Goal: Book appointment/travel/reservation

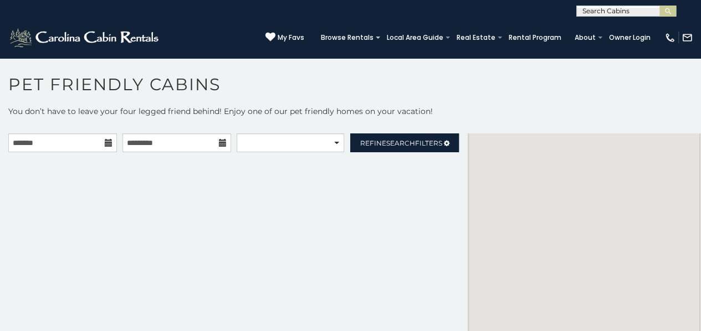
click at [105, 145] on icon at bounding box center [109, 143] width 8 height 8
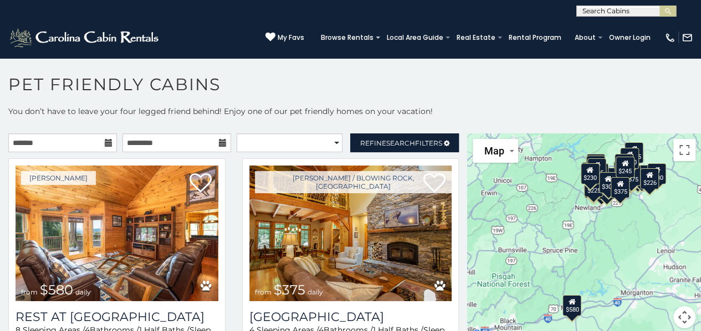
click at [107, 142] on icon at bounding box center [109, 143] width 8 height 8
click at [79, 146] on input "text" at bounding box center [62, 142] width 109 height 19
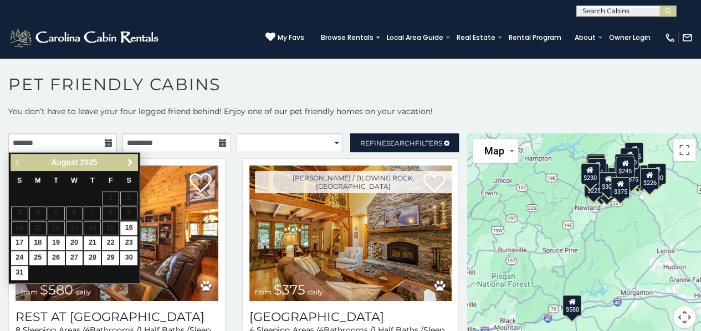
click at [132, 162] on span "Next" at bounding box center [130, 162] width 9 height 9
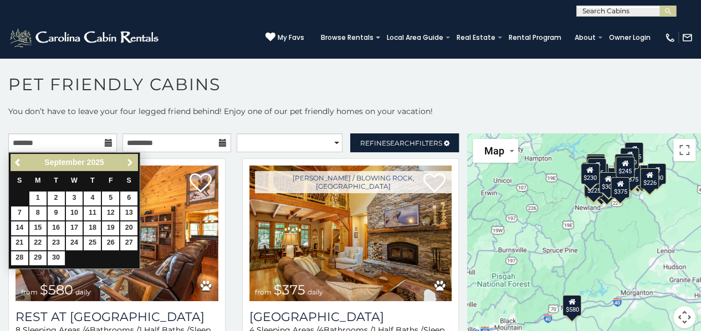
click at [132, 162] on span "Next" at bounding box center [130, 162] width 9 height 9
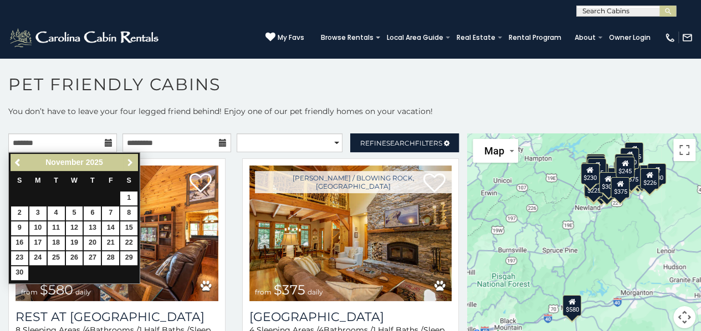
click at [132, 162] on span "Next" at bounding box center [130, 162] width 9 height 9
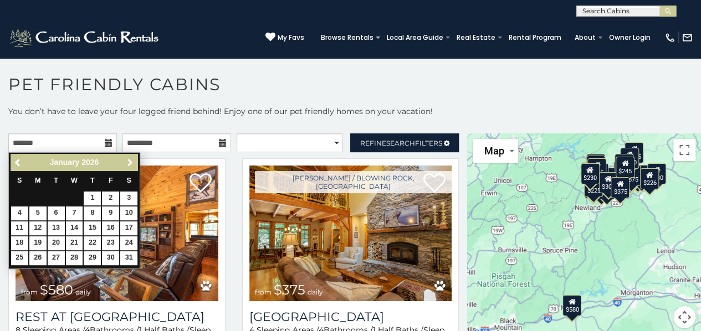
click at [132, 162] on span "Next" at bounding box center [130, 162] width 9 height 9
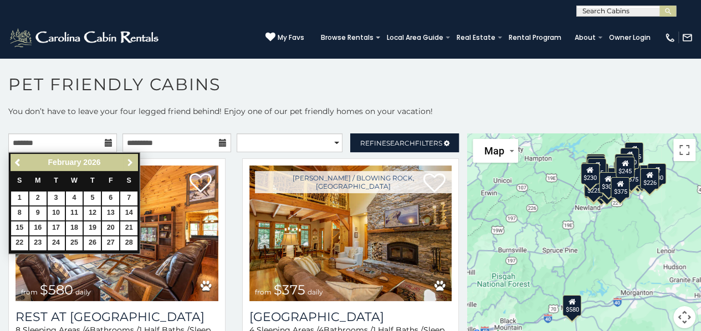
click at [132, 162] on span "Next" at bounding box center [130, 162] width 9 height 9
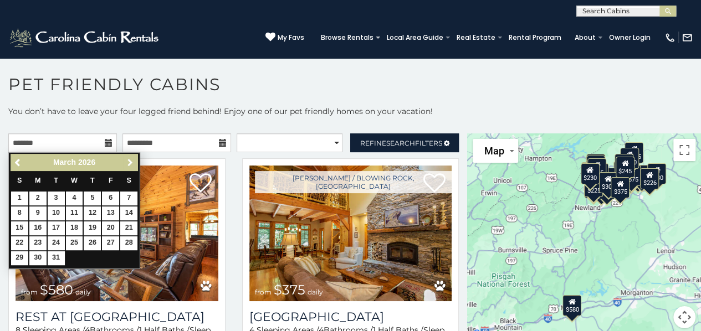
click at [132, 162] on span "Next" at bounding box center [130, 162] width 9 height 9
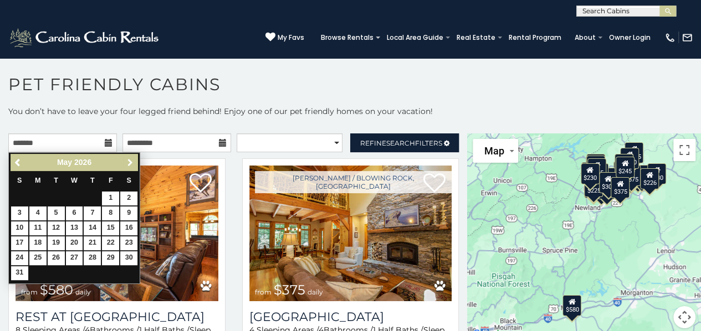
click at [132, 162] on span "Next" at bounding box center [130, 162] width 9 height 9
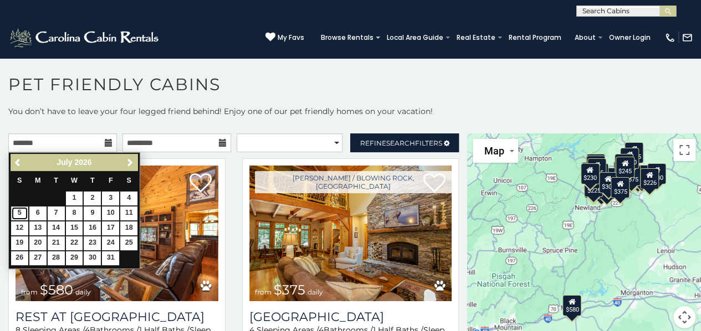
click at [19, 213] on link "5" at bounding box center [19, 214] width 17 height 14
type input "**********"
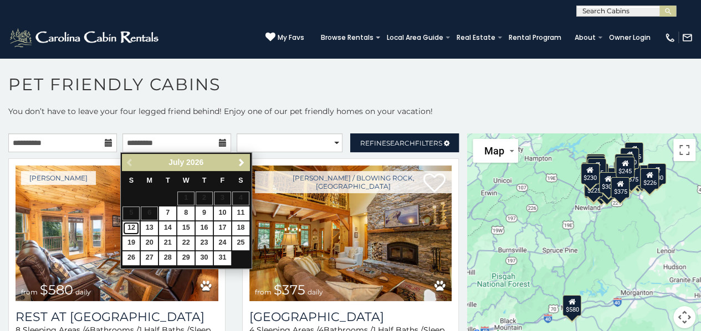
click at [132, 227] on link "12" at bounding box center [130, 229] width 17 height 14
type input "**********"
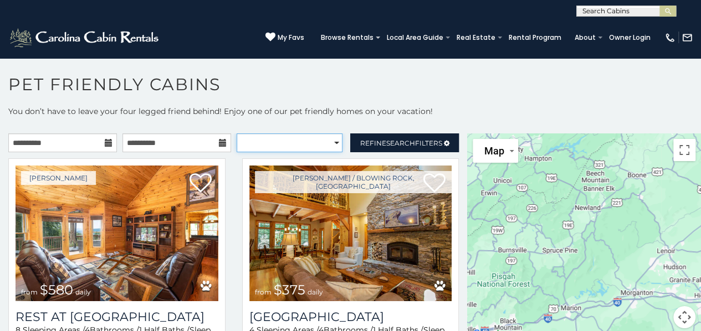
click at [318, 140] on select "**********" at bounding box center [290, 142] width 106 height 19
click at [316, 142] on select "**********" at bounding box center [290, 142] width 106 height 19
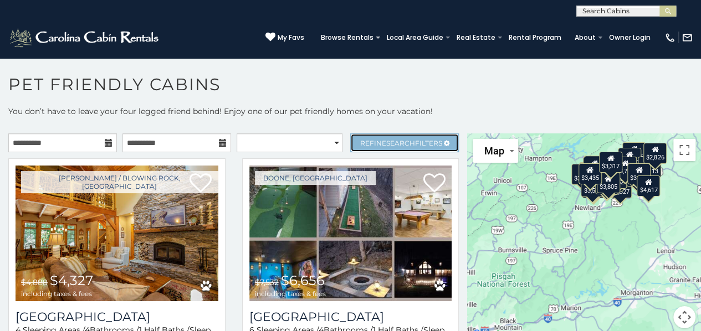
click at [360, 140] on span "Refine Search Filters" at bounding box center [401, 143] width 82 height 8
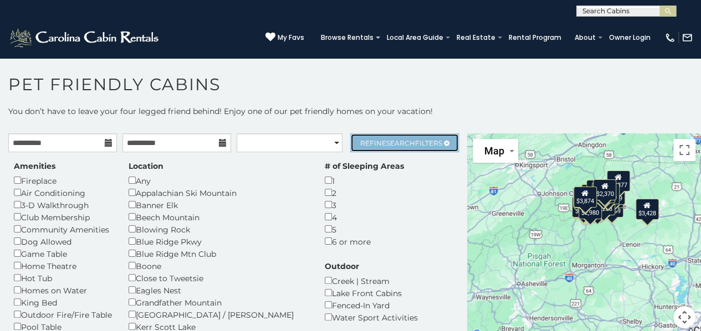
click at [392, 145] on span "Search" at bounding box center [400, 143] width 29 height 8
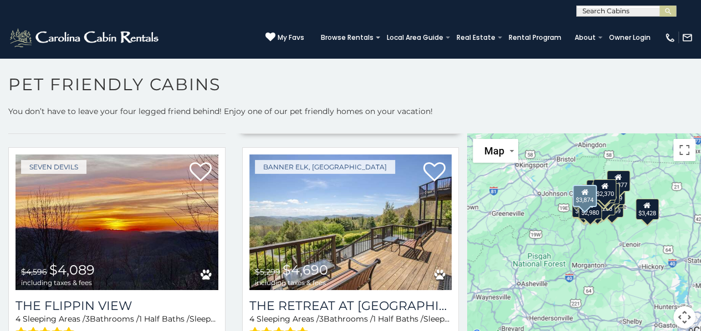
scroll to position [277, 0]
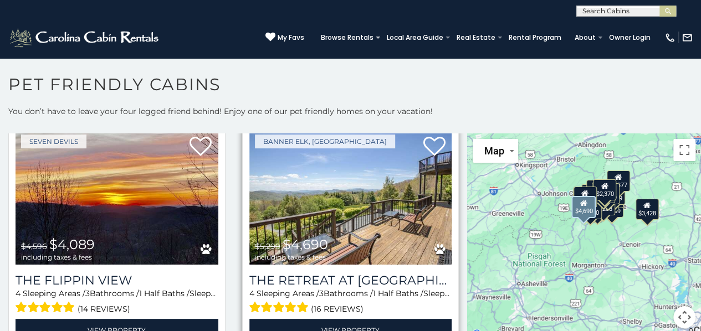
click at [359, 207] on img at bounding box center [350, 197] width 203 height 136
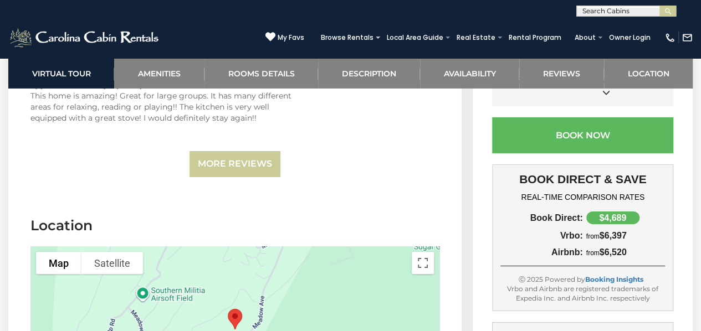
scroll to position [3933, 0]
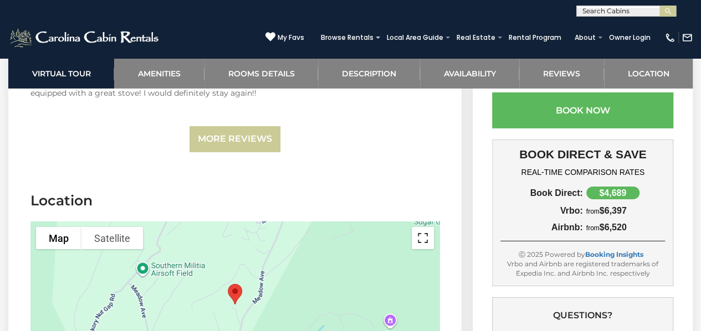
click at [421, 227] on button "Toggle fullscreen view" at bounding box center [423, 238] width 22 height 22
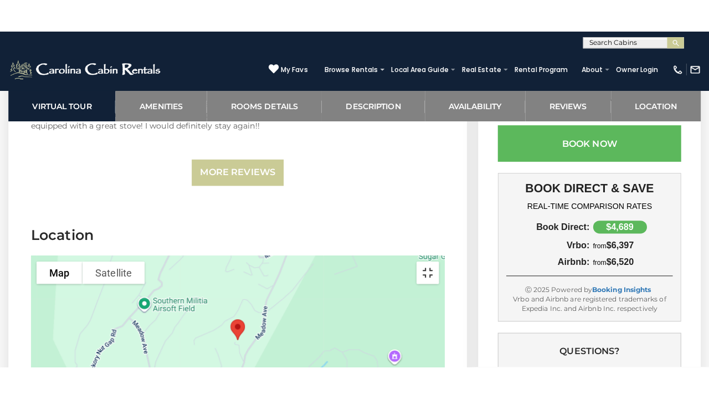
scroll to position [3872, 0]
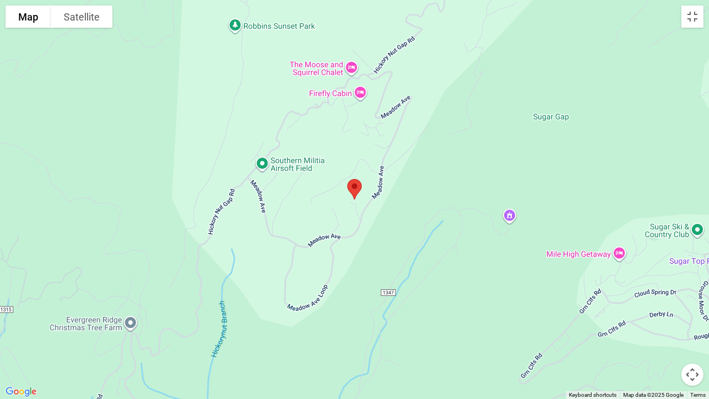
click at [475, 268] on div at bounding box center [354, 199] width 709 height 399
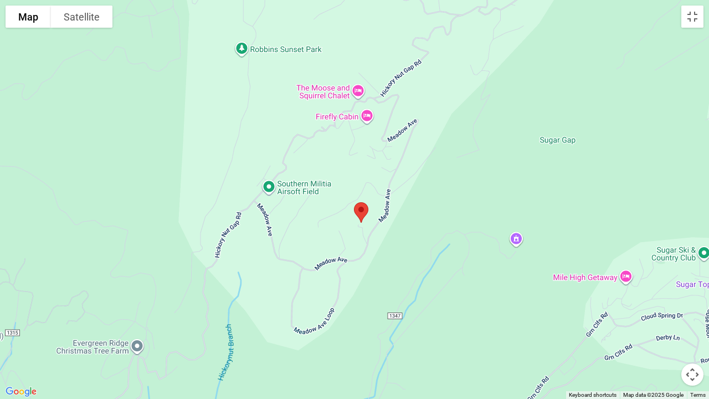
drag, startPoint x: 438, startPoint y: 253, endPoint x: 441, endPoint y: 274, distance: 21.3
click at [441, 274] on div at bounding box center [354, 199] width 709 height 399
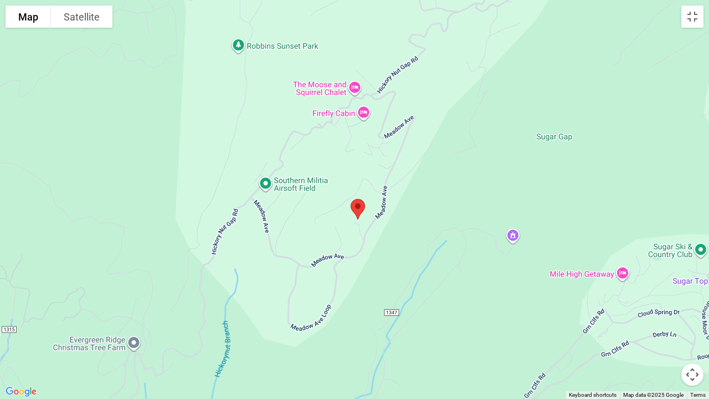
click at [697, 331] on button "Map camera controls" at bounding box center [692, 374] width 22 height 22
click at [663, 331] on button "Zoom out" at bounding box center [665, 374] width 22 height 22
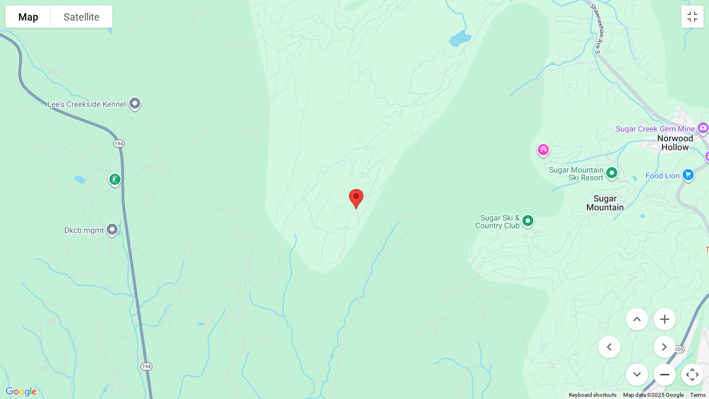
click at [663, 331] on button "Zoom out" at bounding box center [665, 374] width 22 height 22
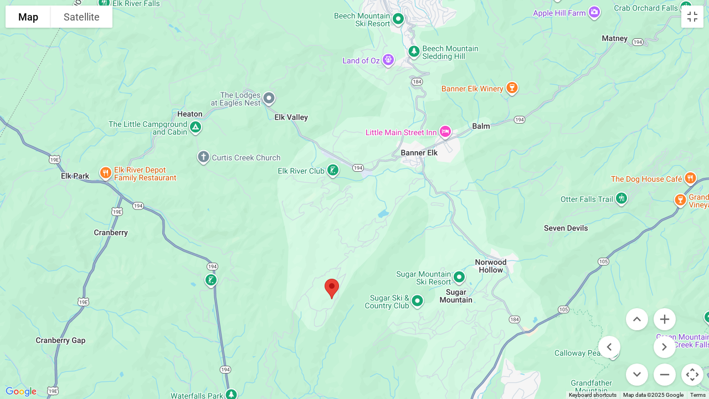
drag, startPoint x: 377, startPoint y: 306, endPoint x: 368, endPoint y: 384, distance: 78.0
click at [355, 331] on div at bounding box center [354, 199] width 709 height 399
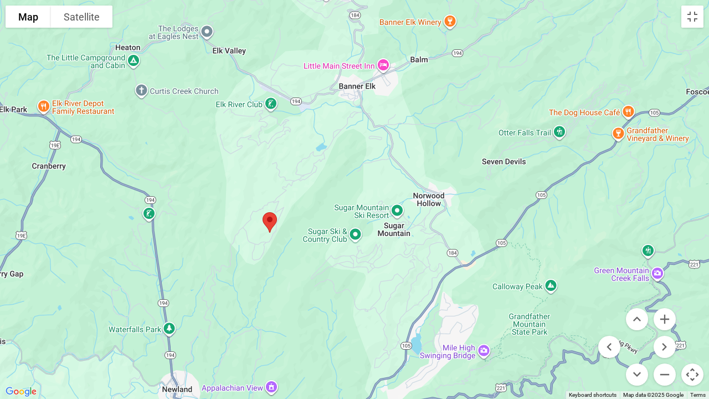
drag, startPoint x: 513, startPoint y: 174, endPoint x: 448, endPoint y: 111, distance: 90.5
click at [448, 111] on div at bounding box center [354, 199] width 709 height 399
click at [282, 258] on div at bounding box center [354, 199] width 709 height 399
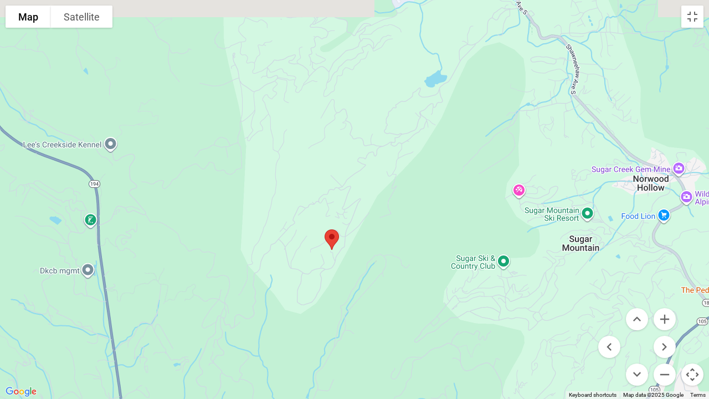
drag, startPoint x: 282, startPoint y: 231, endPoint x: 361, endPoint y: 268, distance: 87.0
click at [359, 271] on div at bounding box center [354, 199] width 709 height 399
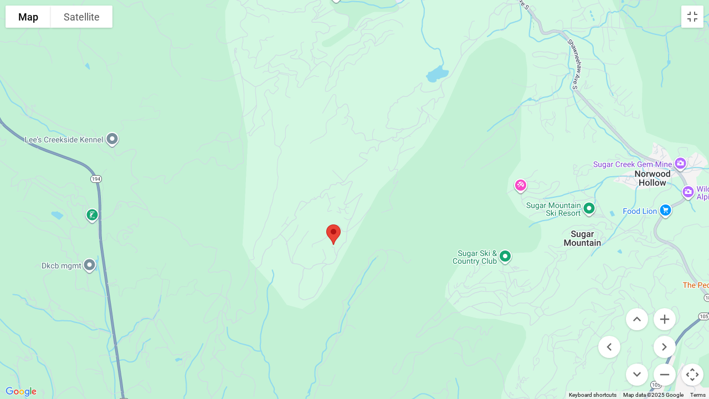
click at [361, 266] on div at bounding box center [354, 199] width 709 height 399
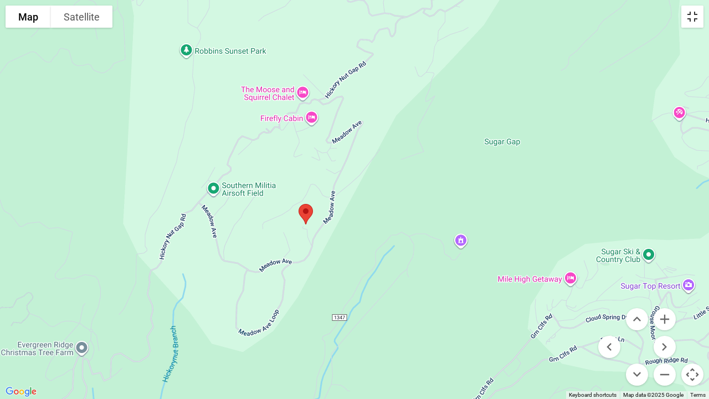
click at [693, 23] on button "Toggle fullscreen view" at bounding box center [692, 17] width 22 height 22
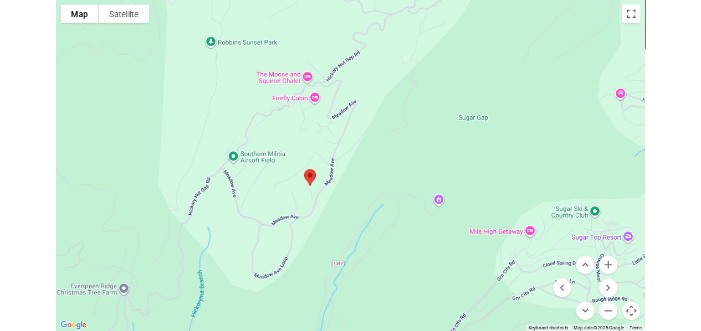
scroll to position [3933, 0]
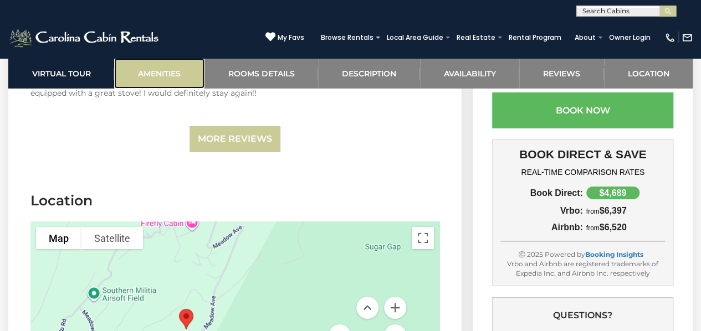
click at [177, 68] on link "Amenities" at bounding box center [159, 73] width 90 height 30
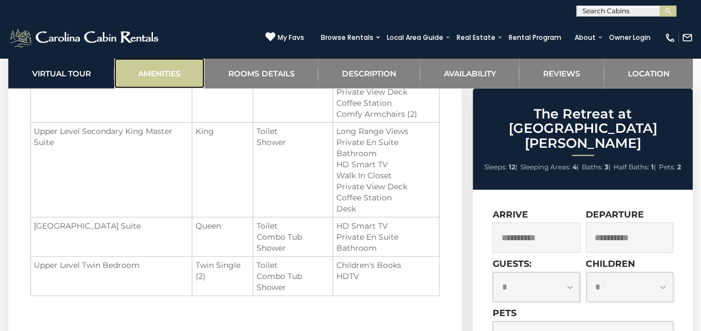
scroll to position [1457, 0]
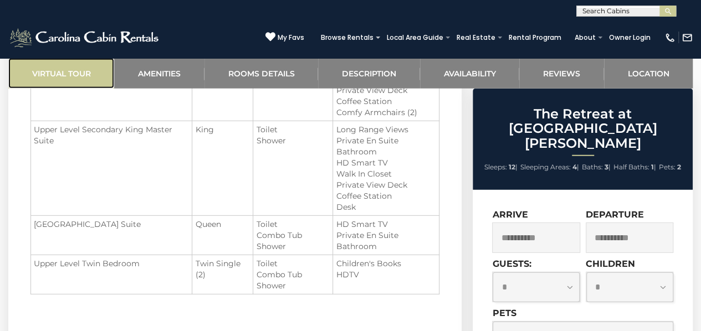
click at [83, 71] on link "Virtual Tour" at bounding box center [61, 73] width 106 height 30
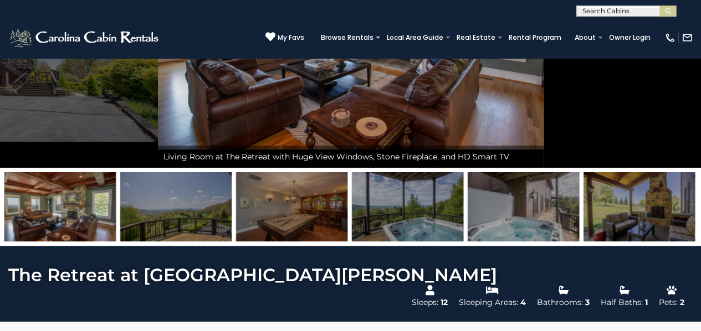
scroll to position [0, 0]
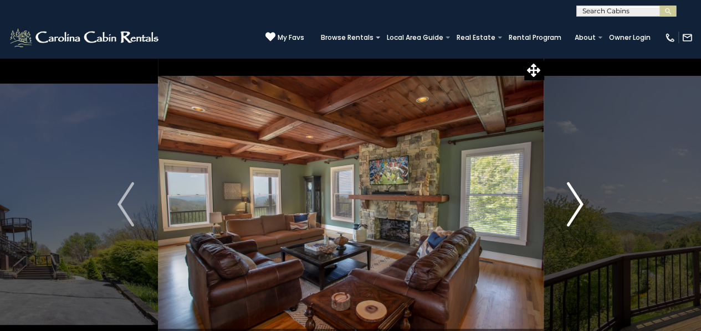
click at [561, 194] on button "Next" at bounding box center [575, 205] width 64 height 294
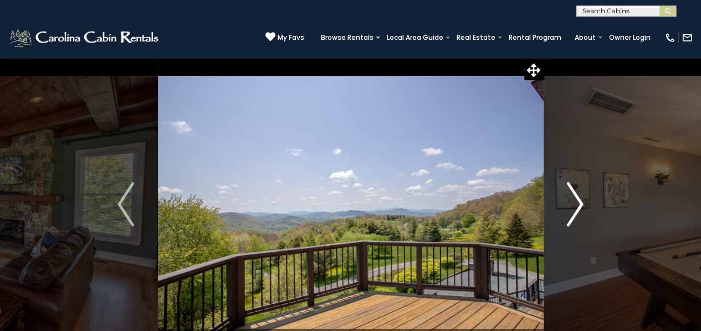
click at [561, 194] on button "Next" at bounding box center [575, 205] width 64 height 294
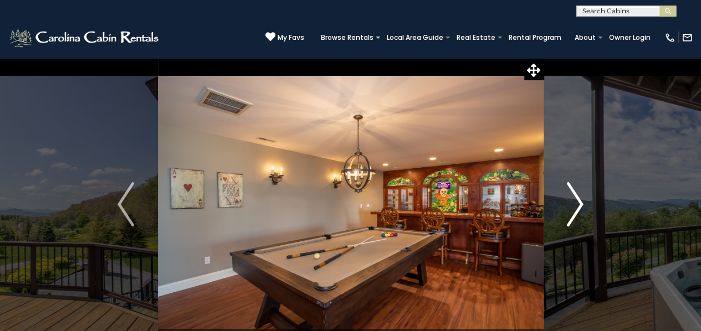
click at [561, 196] on button "Next" at bounding box center [575, 205] width 64 height 294
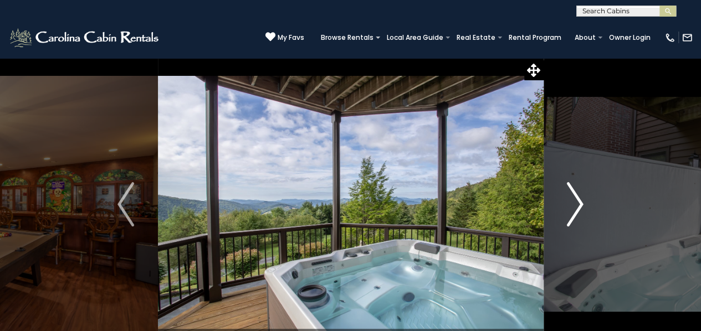
click at [567, 196] on img "Next" at bounding box center [575, 204] width 17 height 44
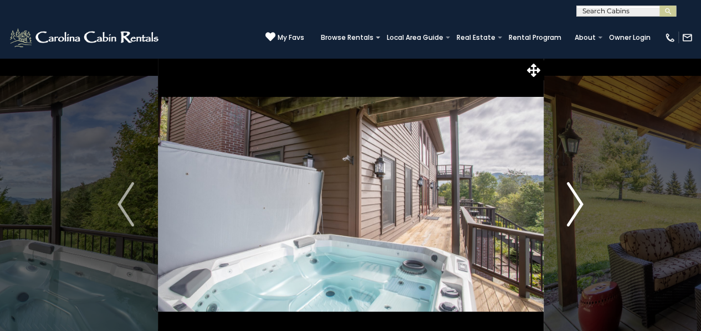
click at [565, 192] on button "Next" at bounding box center [575, 205] width 64 height 294
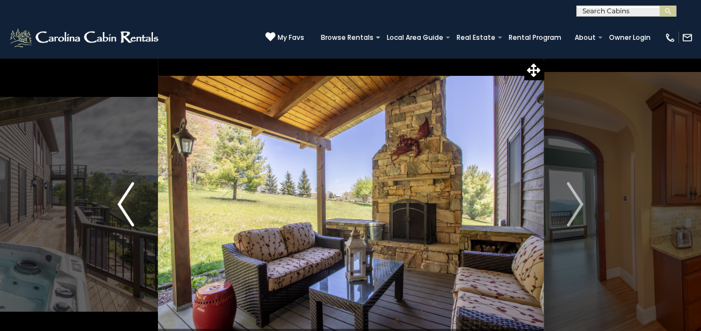
click at [131, 197] on img "Previous" at bounding box center [125, 204] width 17 height 44
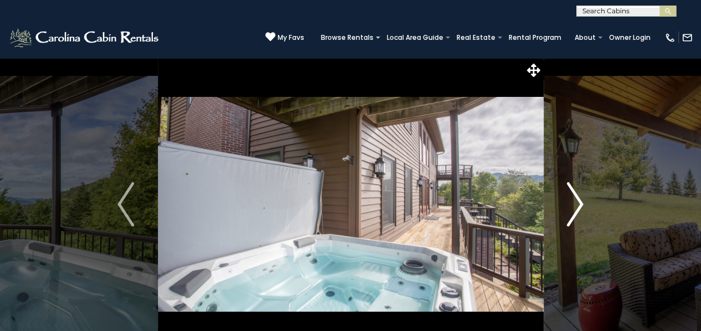
click at [579, 207] on img "Next" at bounding box center [575, 204] width 17 height 44
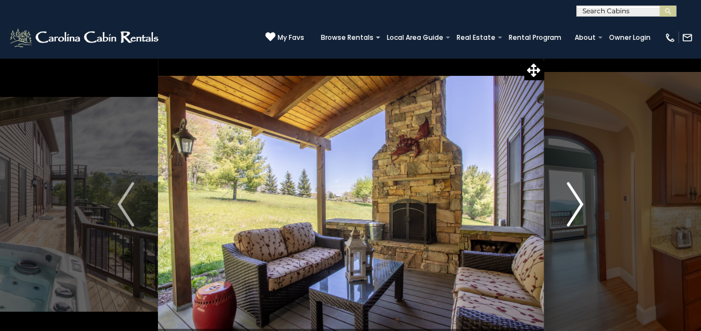
click at [579, 207] on img "Next" at bounding box center [575, 204] width 17 height 44
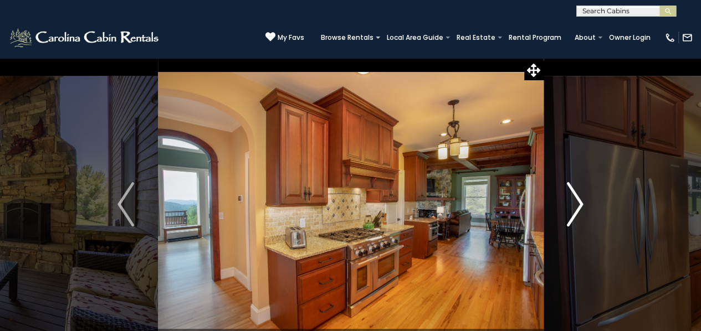
click at [579, 207] on img "Next" at bounding box center [575, 204] width 17 height 44
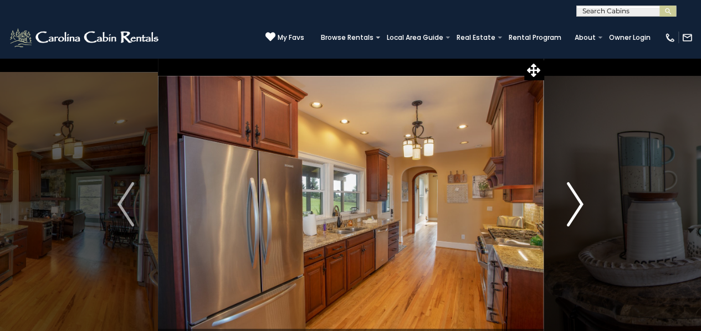
click at [579, 207] on img "Next" at bounding box center [575, 204] width 17 height 44
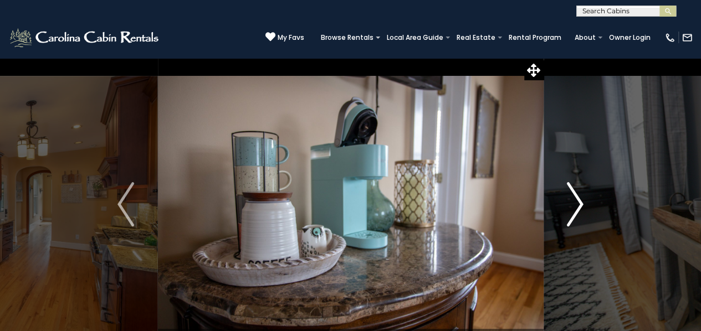
click at [579, 207] on img "Next" at bounding box center [575, 204] width 17 height 44
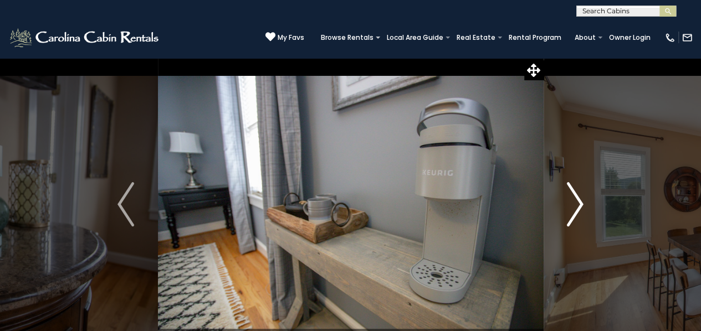
click at [579, 207] on img "Next" at bounding box center [575, 204] width 17 height 44
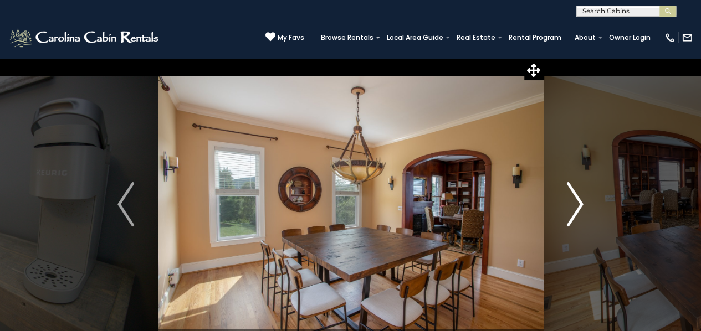
click at [579, 207] on img "Next" at bounding box center [575, 204] width 17 height 44
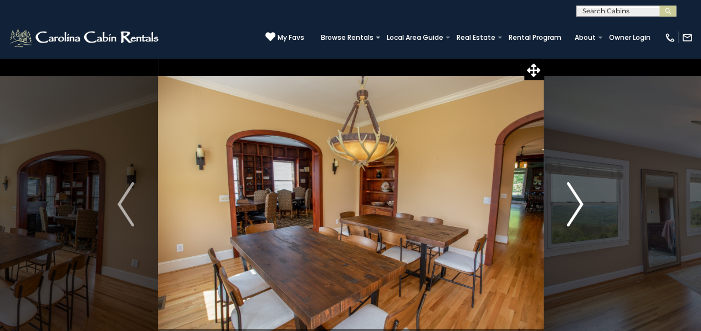
click at [579, 207] on img "Next" at bounding box center [575, 204] width 17 height 44
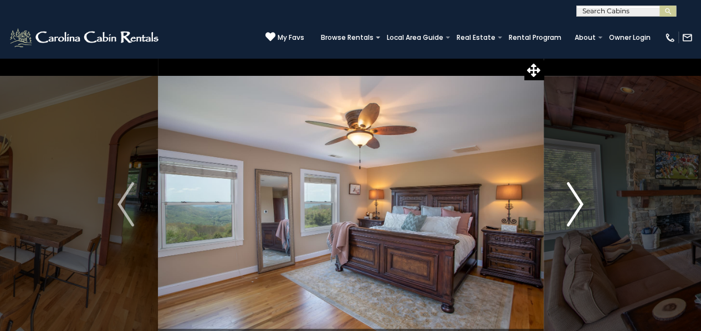
click at [579, 207] on img "Next" at bounding box center [575, 204] width 17 height 44
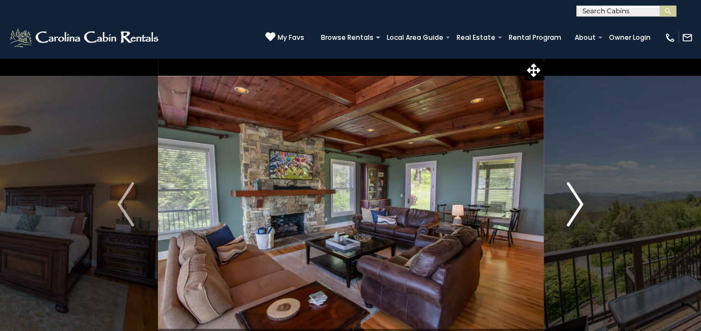
click at [579, 207] on img "Next" at bounding box center [575, 204] width 17 height 44
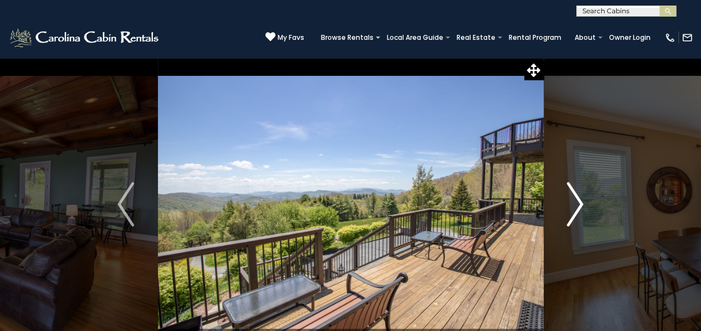
click at [579, 204] on img "Next" at bounding box center [575, 204] width 17 height 44
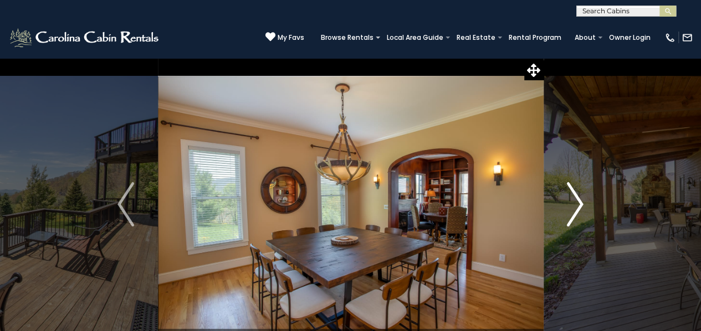
click at [579, 204] on img "Next" at bounding box center [575, 204] width 17 height 44
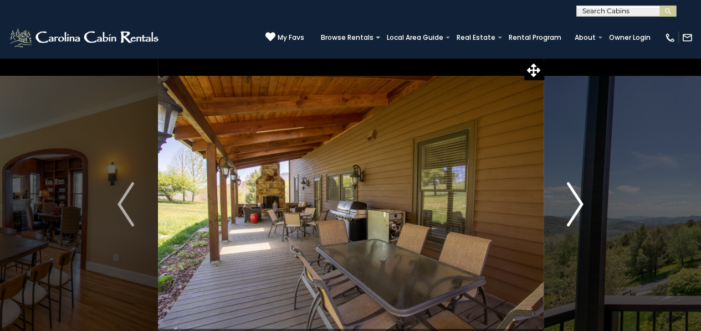
click at [579, 204] on img "Next" at bounding box center [575, 204] width 17 height 44
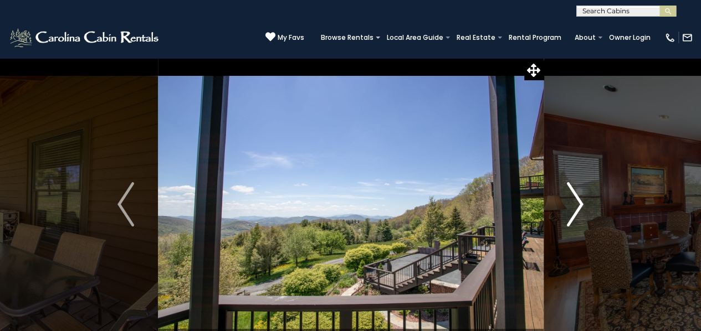
click at [579, 204] on img "Next" at bounding box center [575, 204] width 17 height 44
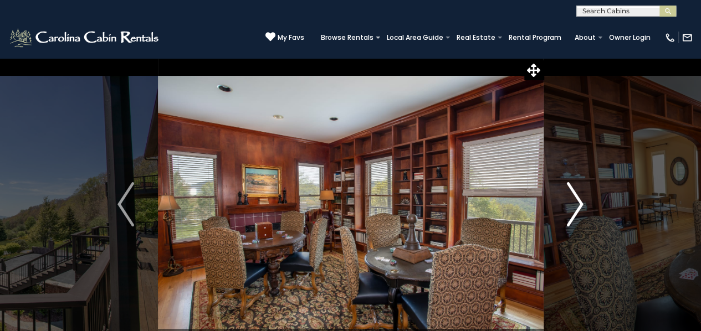
click at [579, 204] on img "Next" at bounding box center [575, 204] width 17 height 44
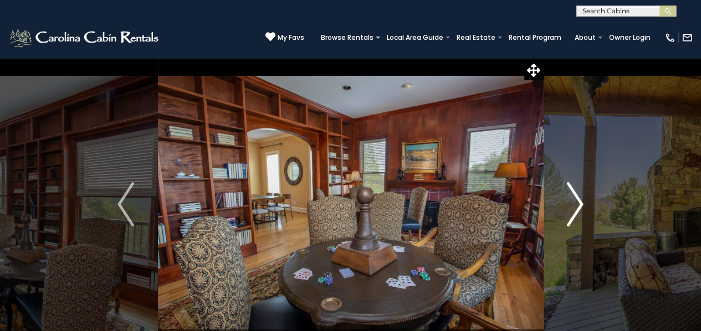
click at [579, 204] on img "Next" at bounding box center [575, 204] width 17 height 44
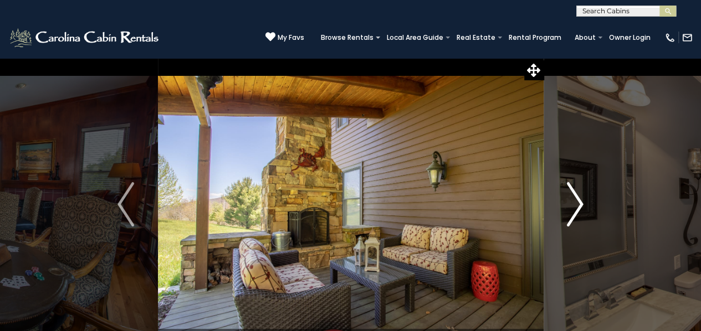
click at [579, 204] on img "Next" at bounding box center [575, 204] width 17 height 44
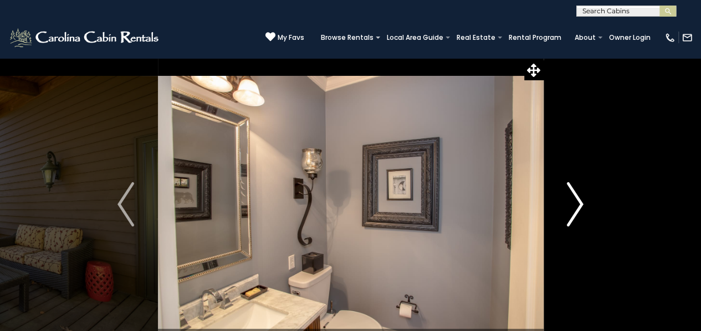
click at [579, 204] on img "Next" at bounding box center [575, 204] width 17 height 44
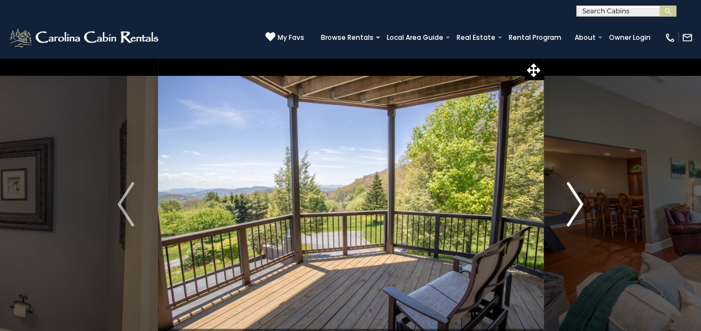
click at [579, 204] on img "Next" at bounding box center [575, 204] width 17 height 44
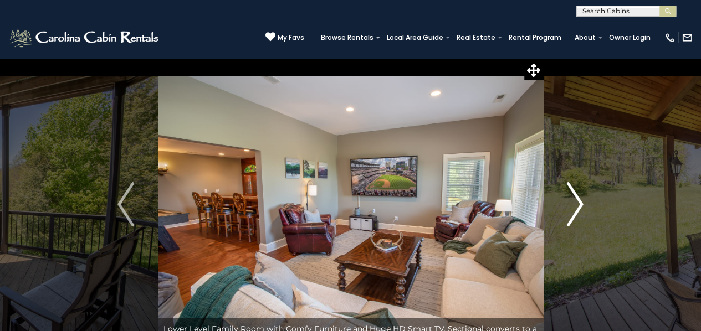
click at [579, 204] on img "Next" at bounding box center [575, 204] width 17 height 44
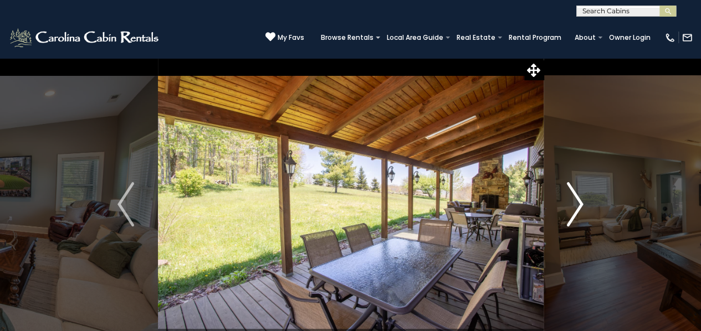
click at [579, 204] on img "Next" at bounding box center [575, 204] width 17 height 44
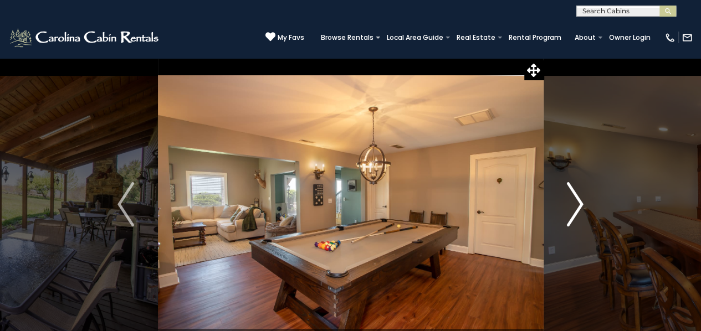
click at [579, 204] on img "Next" at bounding box center [575, 204] width 17 height 44
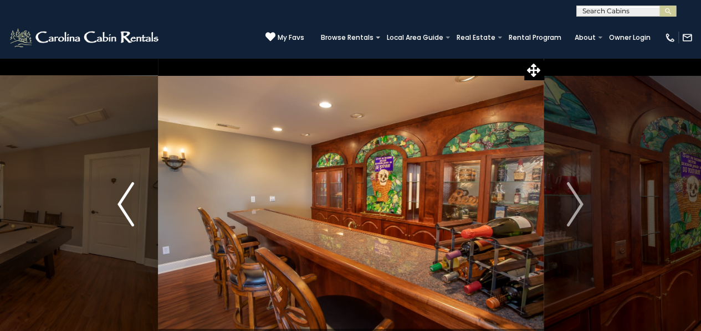
click at [125, 203] on img "Previous" at bounding box center [125, 204] width 17 height 44
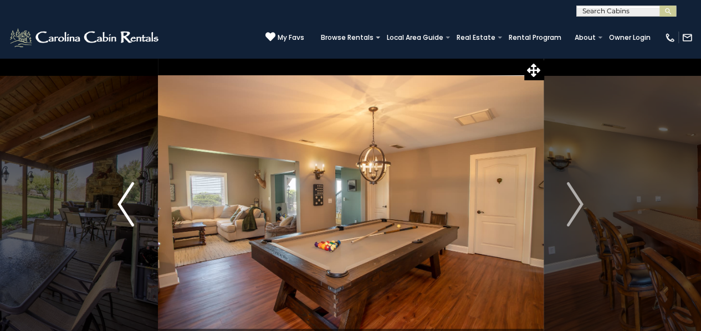
click at [125, 203] on img "Previous" at bounding box center [125, 204] width 17 height 44
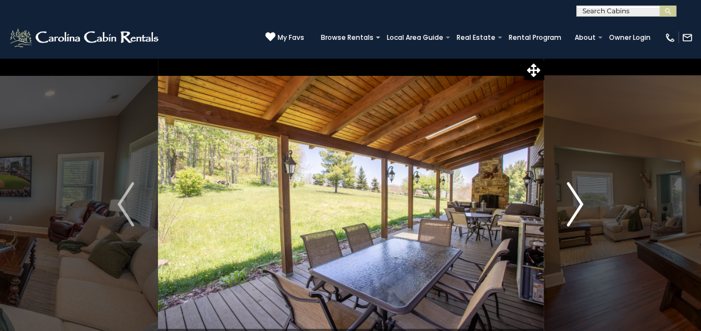
click at [580, 202] on img "Next" at bounding box center [575, 204] width 17 height 44
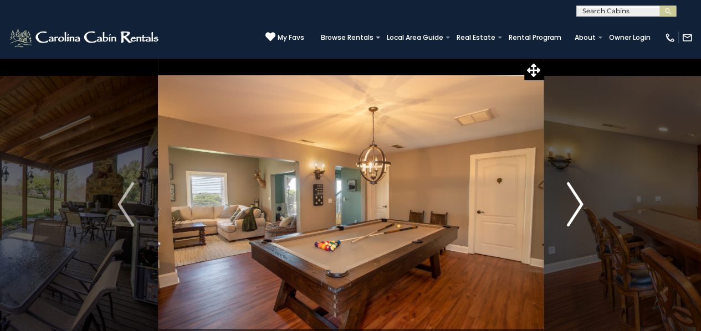
click at [580, 202] on img "Next" at bounding box center [575, 204] width 17 height 44
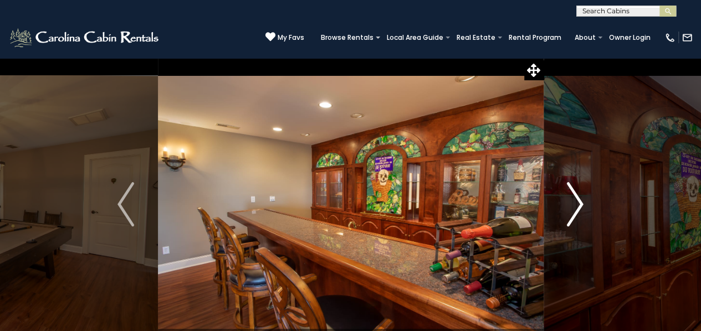
click at [580, 202] on img "Next" at bounding box center [575, 204] width 17 height 44
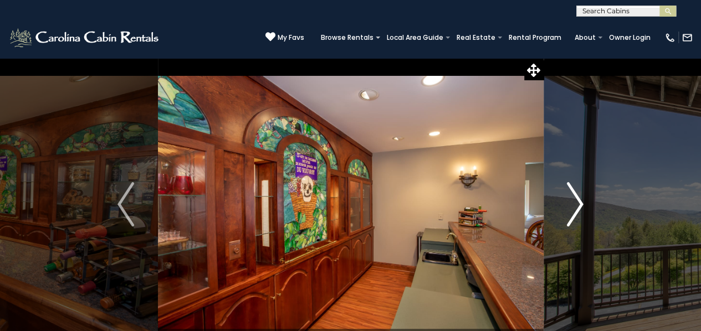
click at [580, 202] on img "Next" at bounding box center [575, 204] width 17 height 44
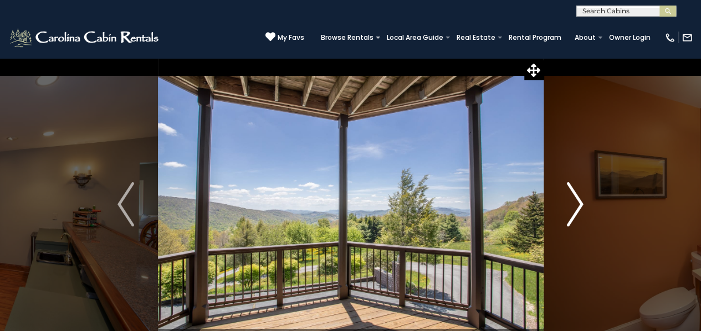
click at [580, 202] on img "Next" at bounding box center [575, 204] width 17 height 44
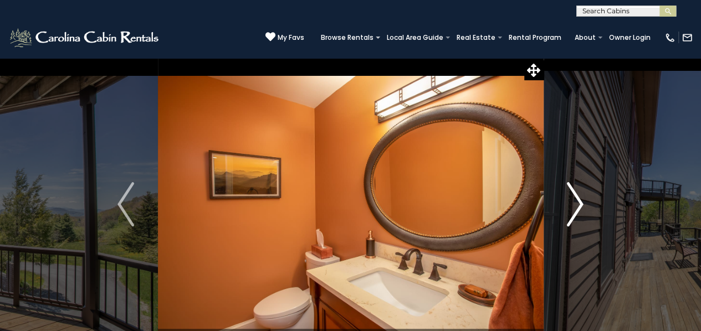
click at [580, 202] on img "Next" at bounding box center [575, 204] width 17 height 44
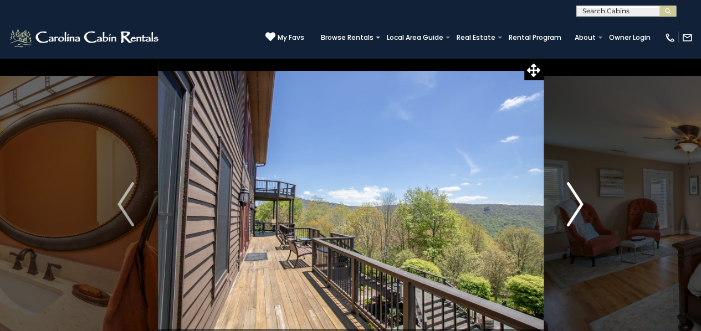
click at [580, 202] on img "Next" at bounding box center [575, 204] width 17 height 44
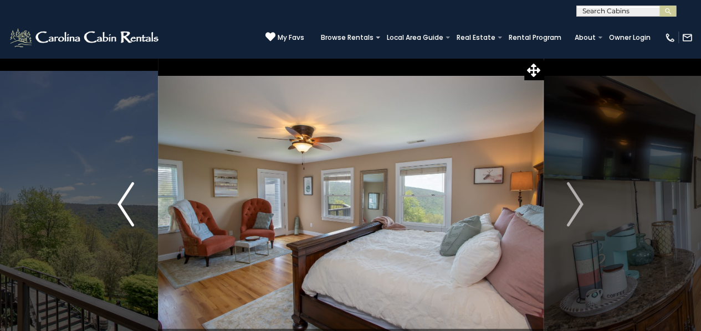
click at [114, 198] on button "Previous" at bounding box center [126, 205] width 64 height 294
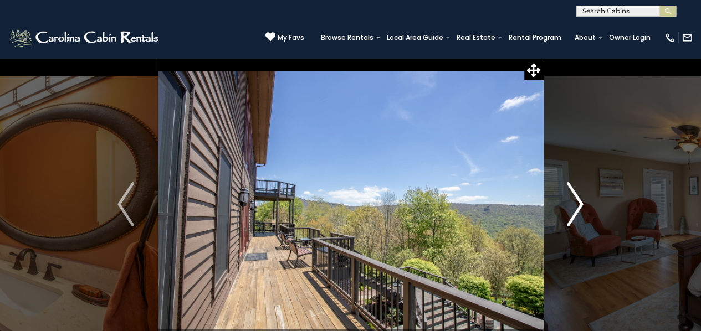
click at [567, 212] on img "Next" at bounding box center [575, 204] width 17 height 44
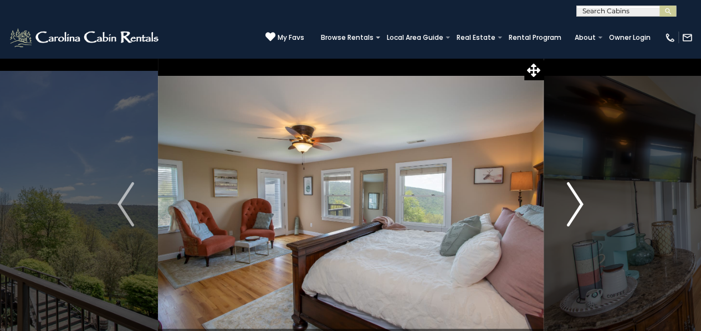
click at [567, 212] on img "Next" at bounding box center [575, 204] width 17 height 44
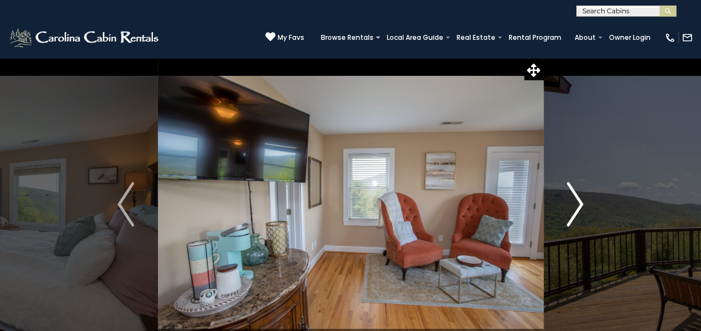
click at [567, 212] on img "Next" at bounding box center [575, 204] width 17 height 44
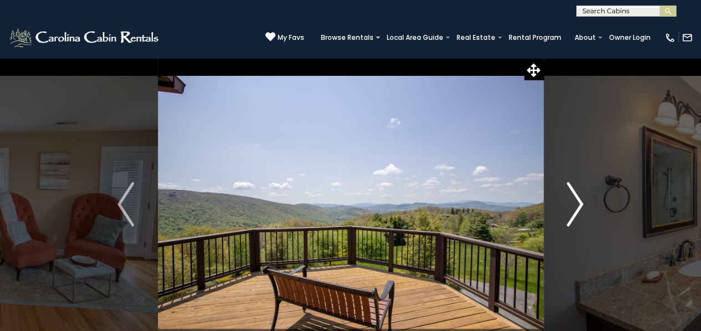
click at [571, 212] on img "Next" at bounding box center [575, 204] width 17 height 44
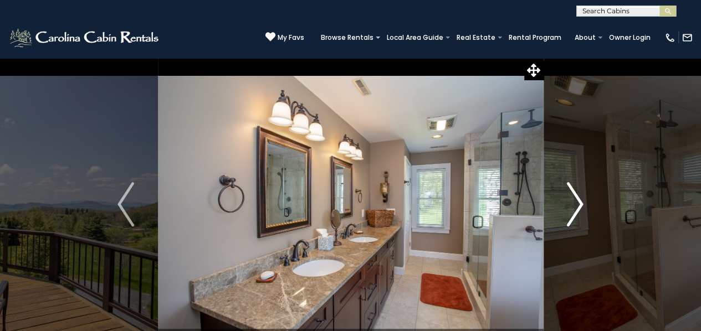
click at [571, 212] on img "Next" at bounding box center [575, 204] width 17 height 44
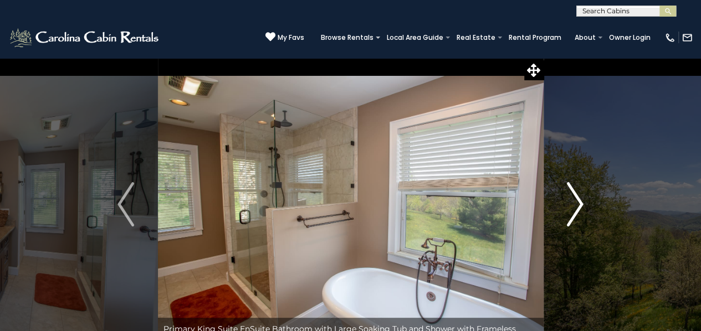
click at [571, 212] on img "Next" at bounding box center [575, 204] width 17 height 44
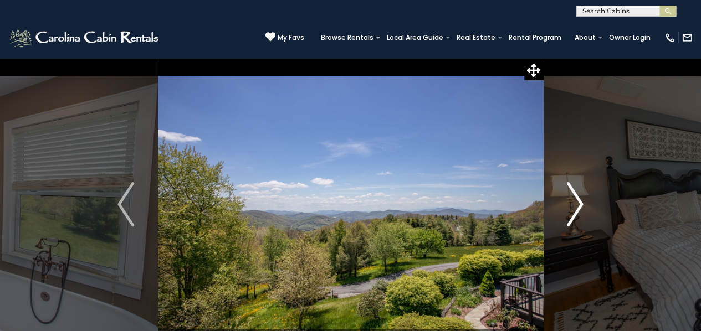
click at [571, 212] on img "Next" at bounding box center [575, 204] width 17 height 44
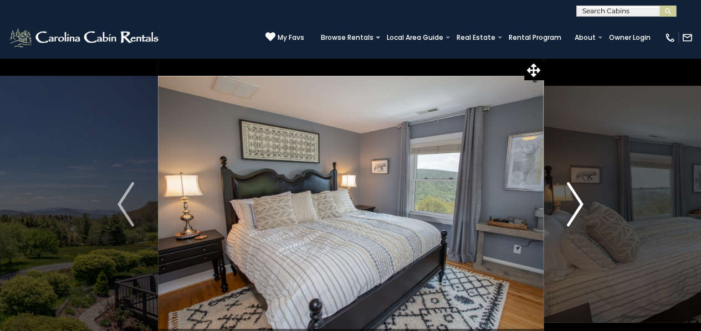
click at [571, 212] on img "Next" at bounding box center [575, 204] width 17 height 44
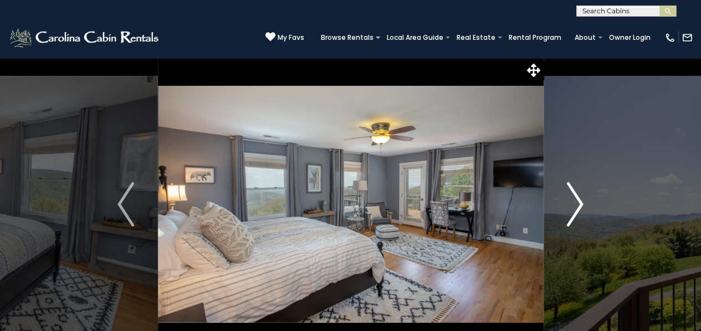
click at [571, 212] on img "Next" at bounding box center [575, 204] width 17 height 44
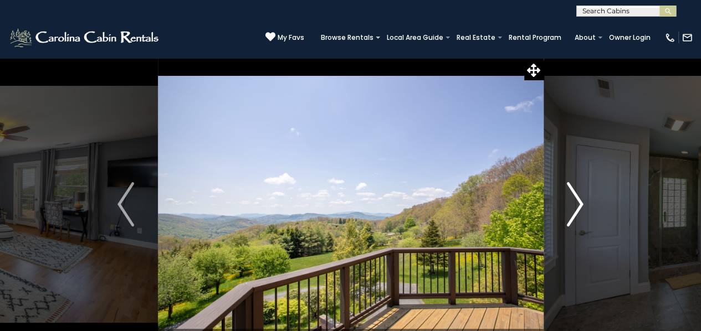
click at [571, 212] on img "Next" at bounding box center [575, 204] width 17 height 44
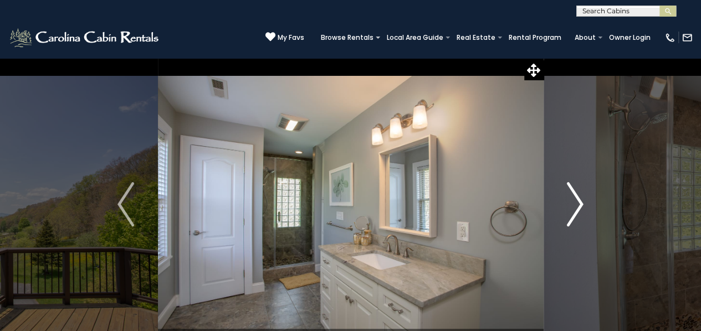
click at [571, 212] on img "Next" at bounding box center [575, 204] width 17 height 44
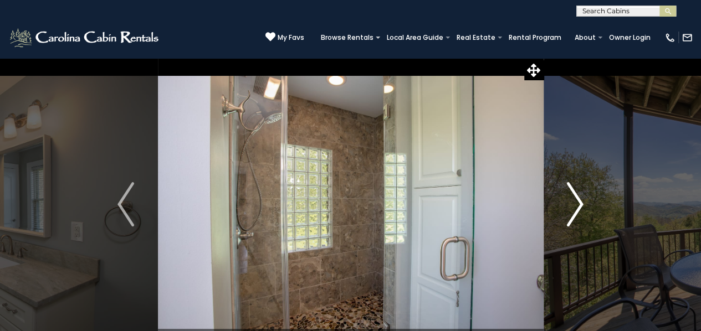
click at [571, 212] on img "Next" at bounding box center [575, 204] width 17 height 44
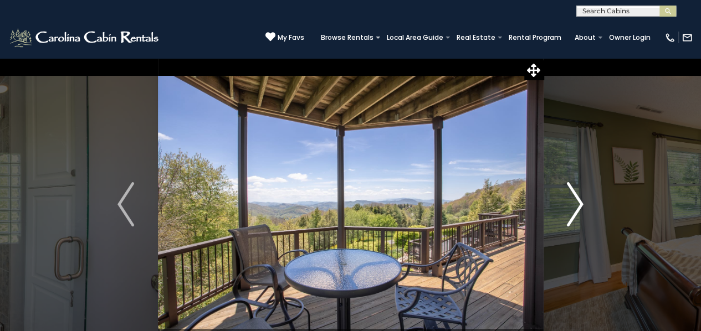
click at [571, 212] on img "Next" at bounding box center [575, 204] width 17 height 44
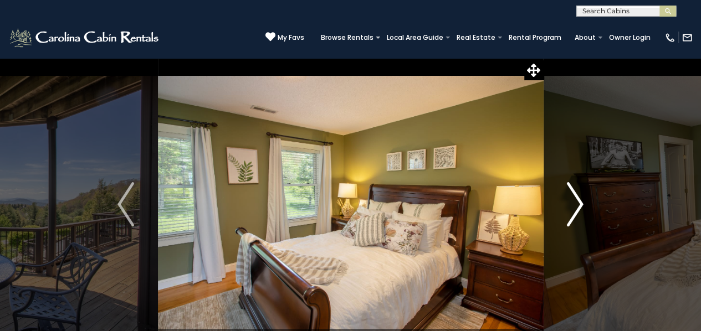
click at [571, 212] on img "Next" at bounding box center [575, 204] width 17 height 44
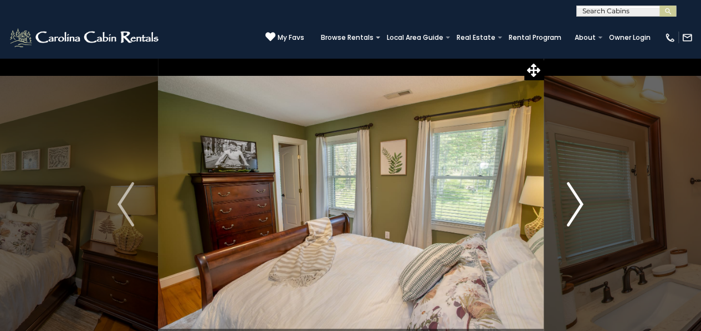
click at [571, 212] on img "Next" at bounding box center [575, 204] width 17 height 44
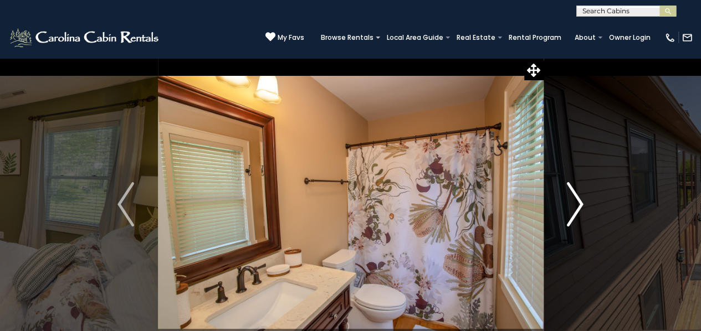
click at [571, 212] on img "Next" at bounding box center [575, 204] width 17 height 44
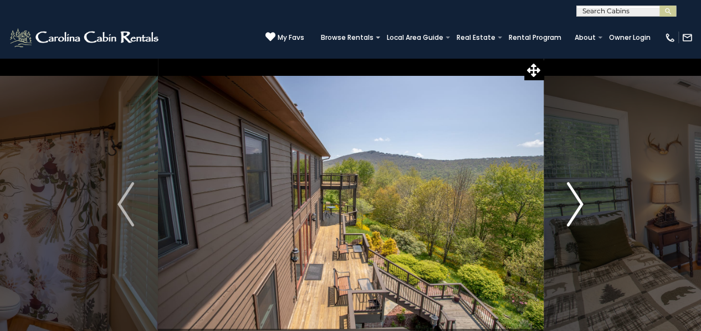
click at [571, 212] on img "Next" at bounding box center [575, 204] width 17 height 44
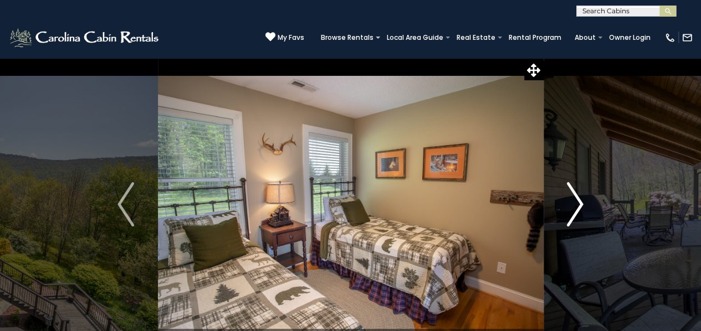
click at [571, 212] on img "Next" at bounding box center [575, 204] width 17 height 44
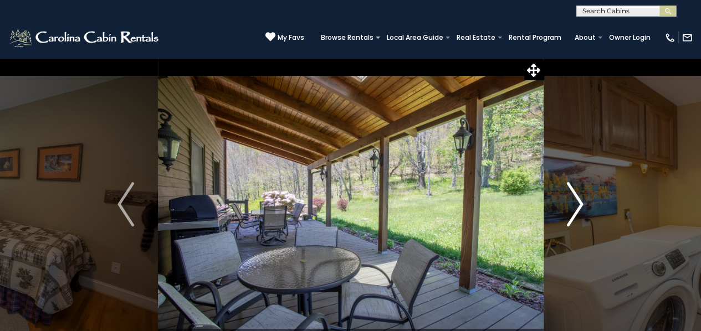
click at [571, 212] on img "Next" at bounding box center [575, 204] width 17 height 44
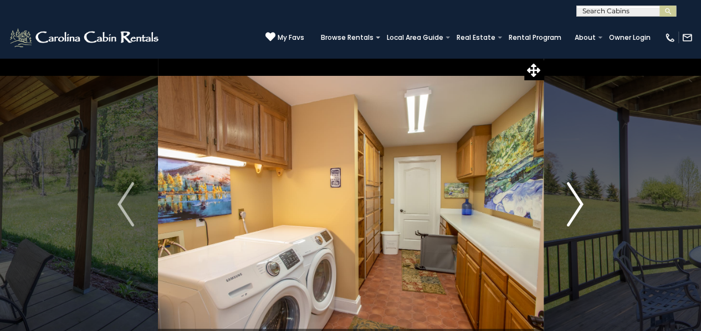
click at [571, 212] on img "Next" at bounding box center [575, 204] width 17 height 44
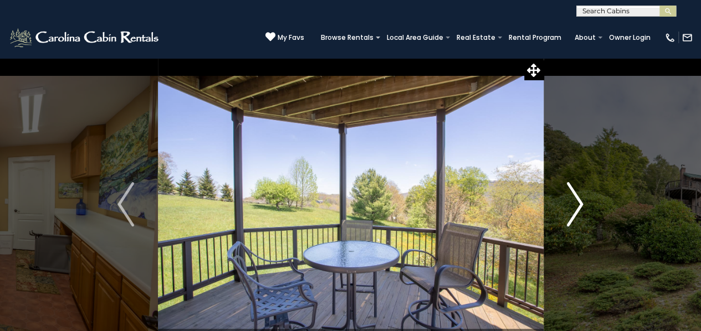
click at [571, 212] on img "Next" at bounding box center [575, 204] width 17 height 44
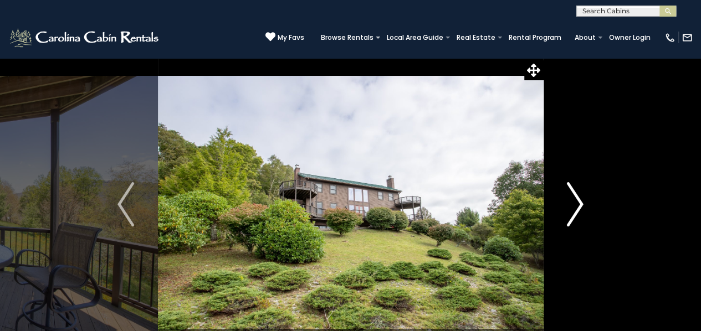
click at [571, 212] on img "Next" at bounding box center [575, 204] width 17 height 44
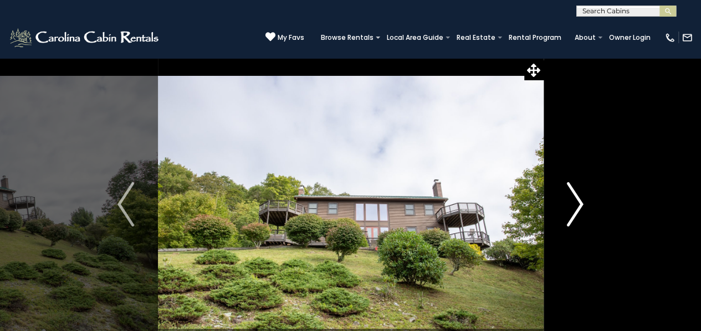
click at [571, 212] on img "Next" at bounding box center [575, 204] width 17 height 44
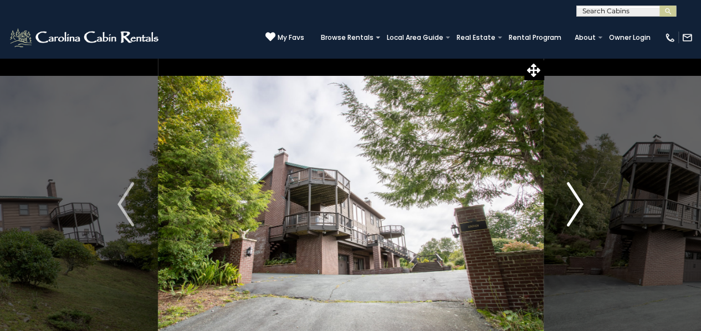
click at [571, 212] on img "Next" at bounding box center [575, 204] width 17 height 44
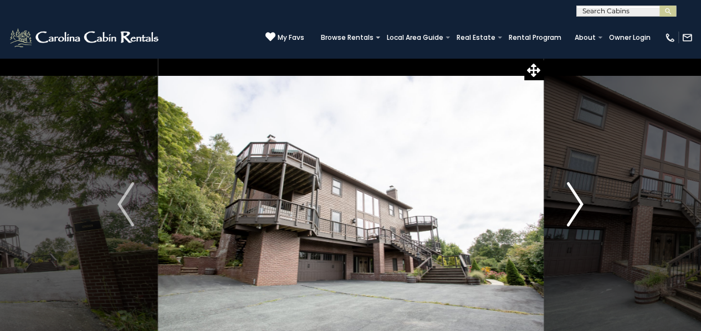
click at [571, 212] on img "Next" at bounding box center [575, 204] width 17 height 44
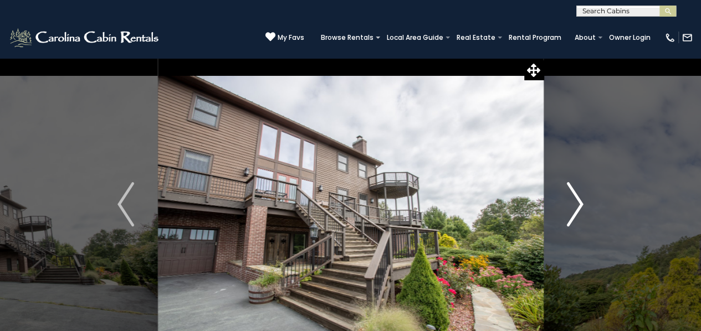
click at [571, 212] on img "Next" at bounding box center [575, 204] width 17 height 44
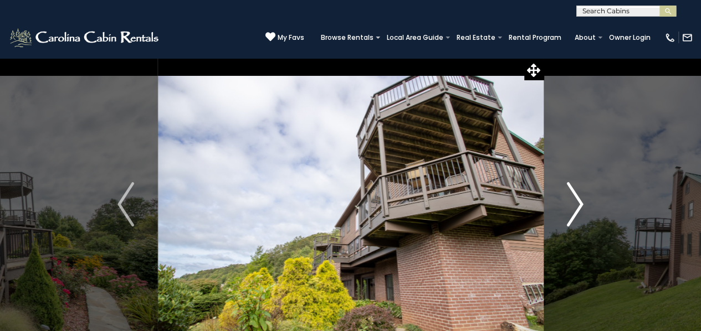
click at [571, 212] on img "Next" at bounding box center [575, 204] width 17 height 44
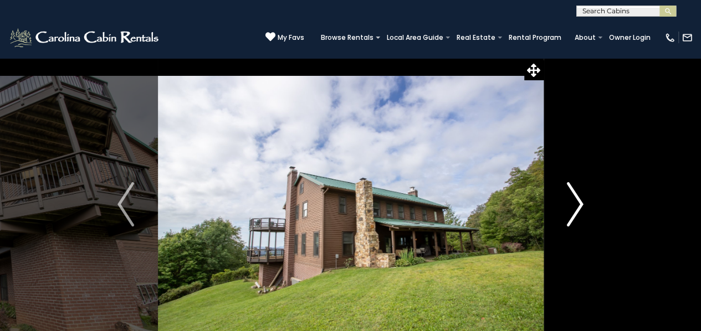
click at [571, 212] on img "Next" at bounding box center [575, 204] width 17 height 44
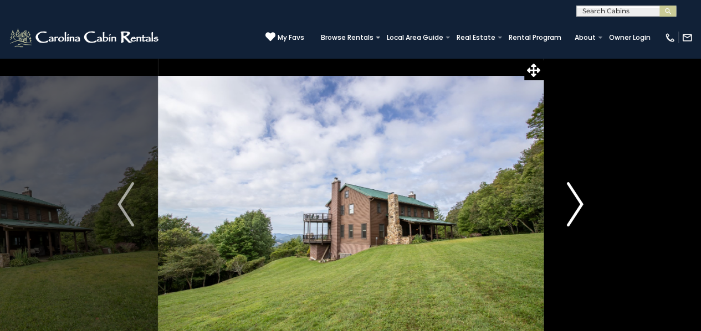
click at [571, 212] on img "Next" at bounding box center [575, 204] width 17 height 44
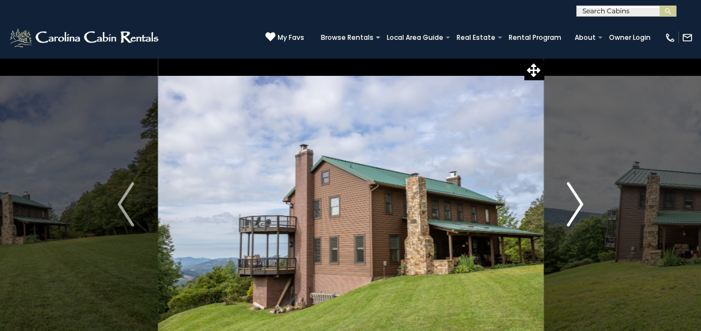
click at [571, 212] on img "Next" at bounding box center [575, 204] width 17 height 44
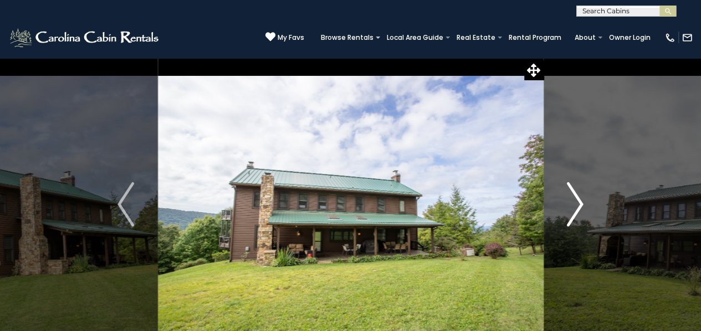
click at [571, 212] on img "Next" at bounding box center [575, 204] width 17 height 44
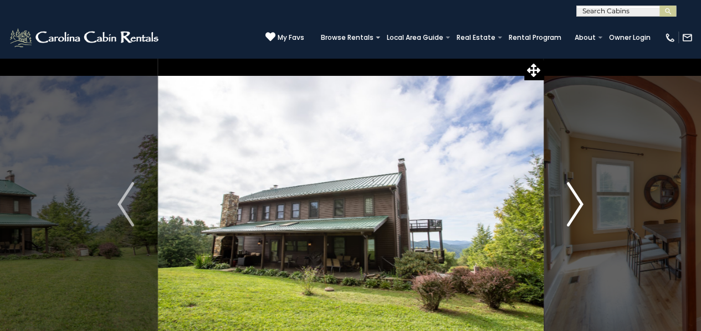
click at [571, 212] on img "Next" at bounding box center [575, 204] width 17 height 44
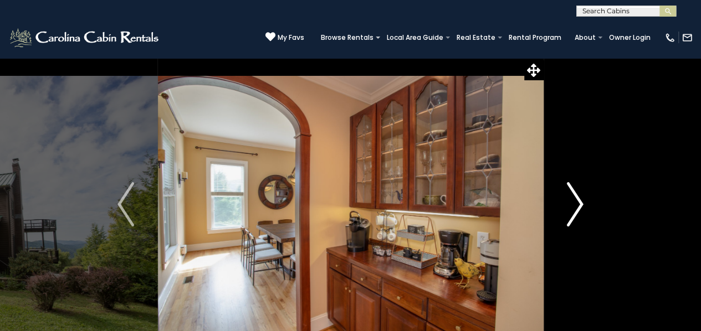
click at [571, 212] on img "Next" at bounding box center [575, 204] width 17 height 44
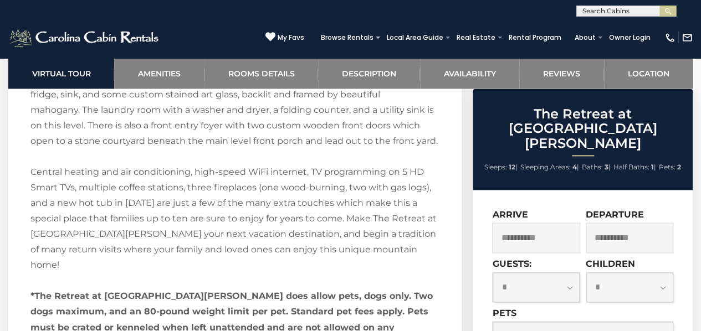
scroll to position [2880, 0]
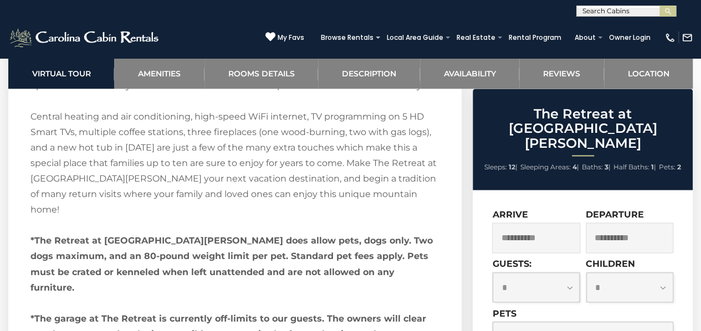
click at [572, 273] on select "**********" at bounding box center [535, 288] width 87 height 30
select select "**"
click at [492, 273] on select "**********" at bounding box center [535, 288] width 87 height 30
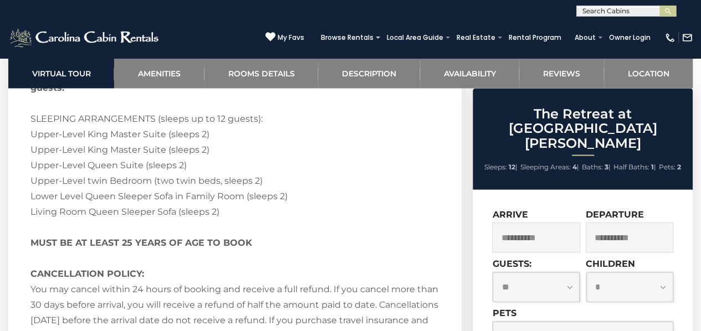
click at [575, 322] on select "**********" at bounding box center [582, 337] width 180 height 30
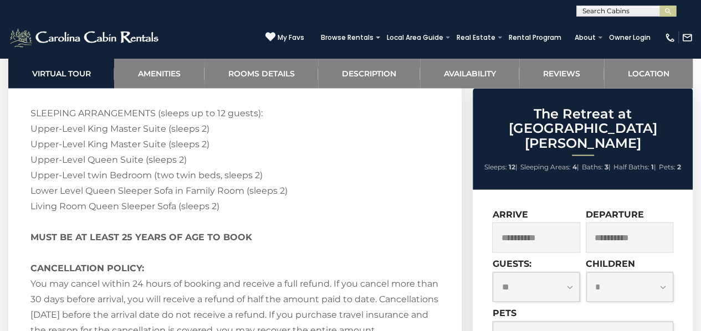
select select "*"
click at [492, 322] on select "**********" at bounding box center [582, 337] width 180 height 30
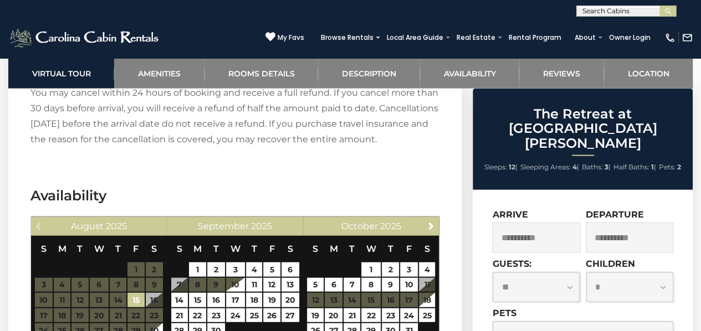
scroll to position [3329, 0]
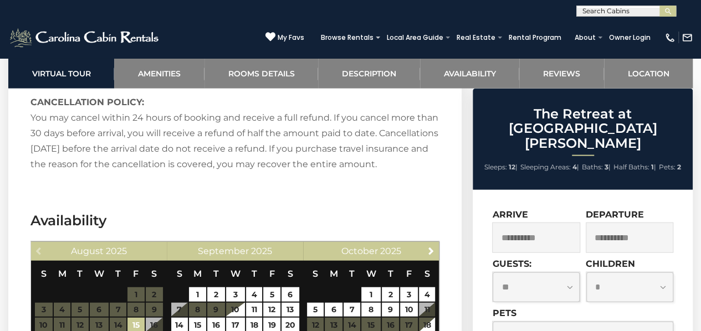
click at [39, 242] on div "Previous [DATE]" at bounding box center [99, 251] width 136 height 19
click at [37, 242] on div "Previous [DATE]" at bounding box center [99, 251] width 136 height 19
click at [431, 246] on span "Next" at bounding box center [431, 250] width 9 height 9
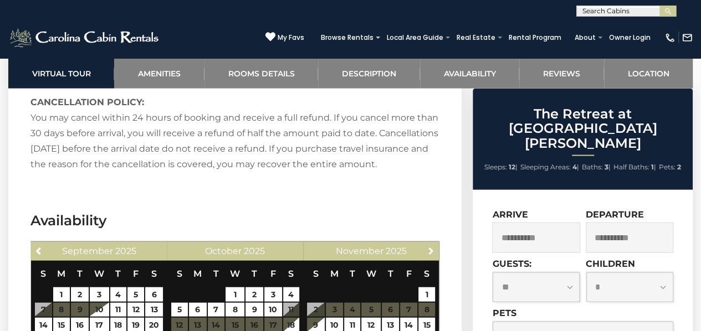
click at [431, 246] on span "Next" at bounding box center [431, 250] width 9 height 9
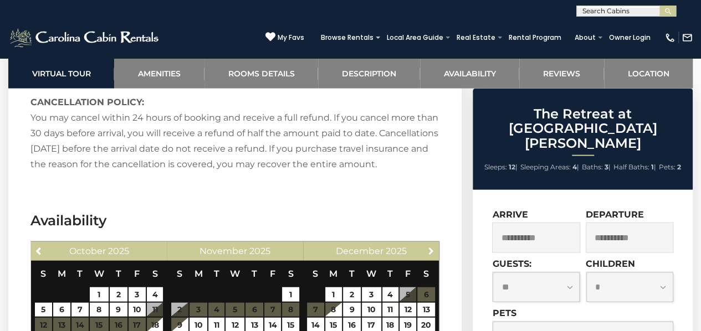
click at [431, 246] on span "Next" at bounding box center [431, 250] width 9 height 9
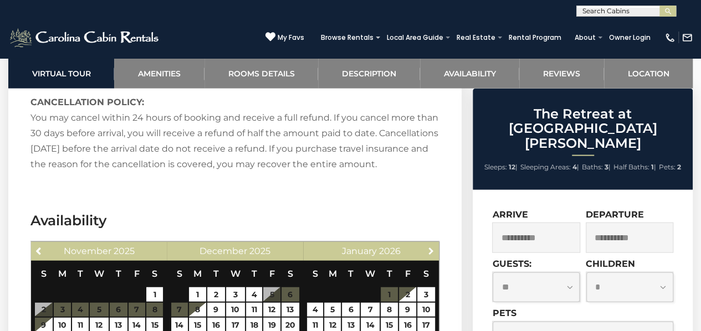
click at [431, 246] on span "Next" at bounding box center [431, 250] width 9 height 9
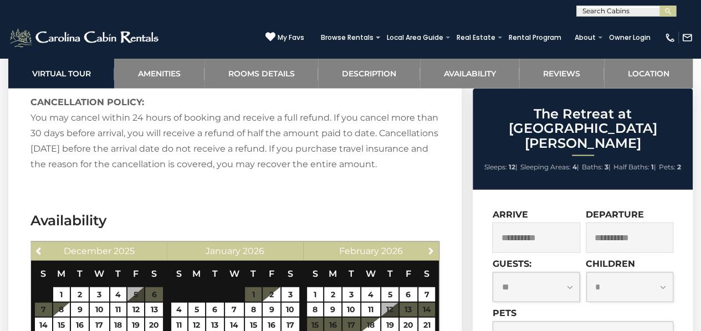
click at [431, 246] on span "Next" at bounding box center [431, 250] width 9 height 9
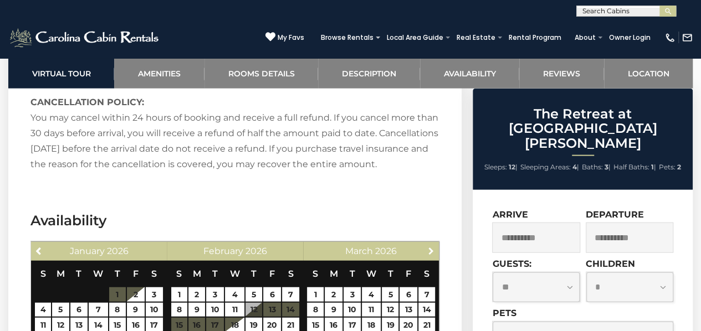
click at [431, 246] on span "Next" at bounding box center [431, 250] width 9 height 9
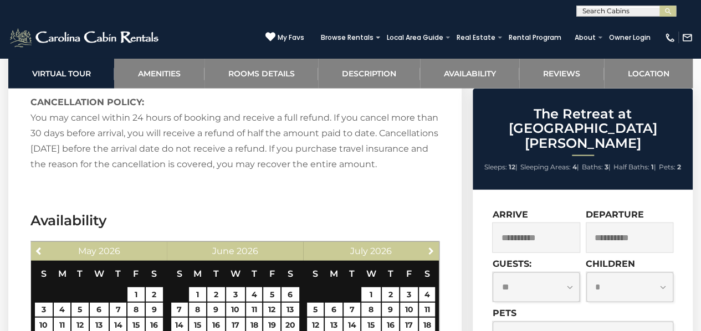
click at [431, 246] on span "Next" at bounding box center [431, 250] width 9 height 9
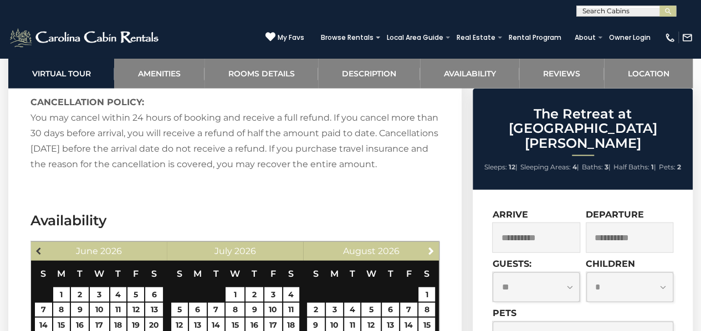
click at [37, 246] on span "Previous" at bounding box center [39, 250] width 9 height 9
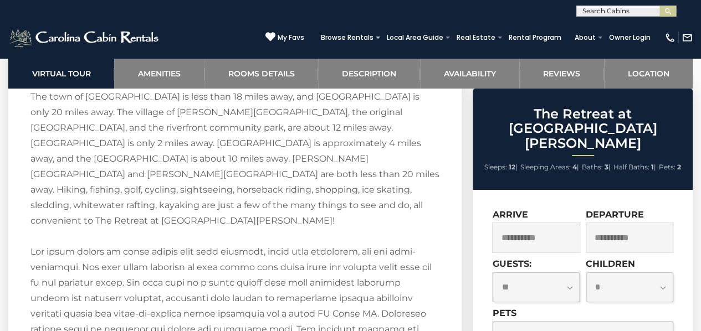
scroll to position [1889, 0]
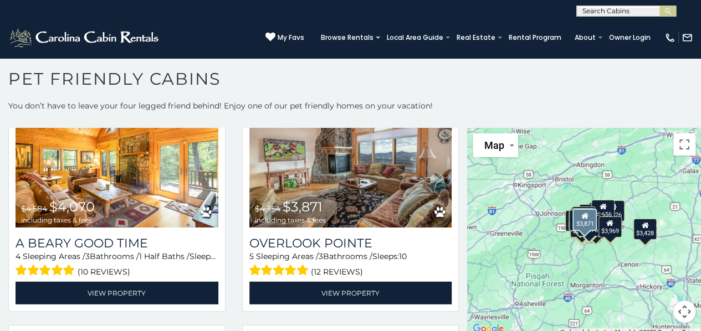
scroll to position [1496, 0]
